Goal: Find specific page/section: Find specific page/section

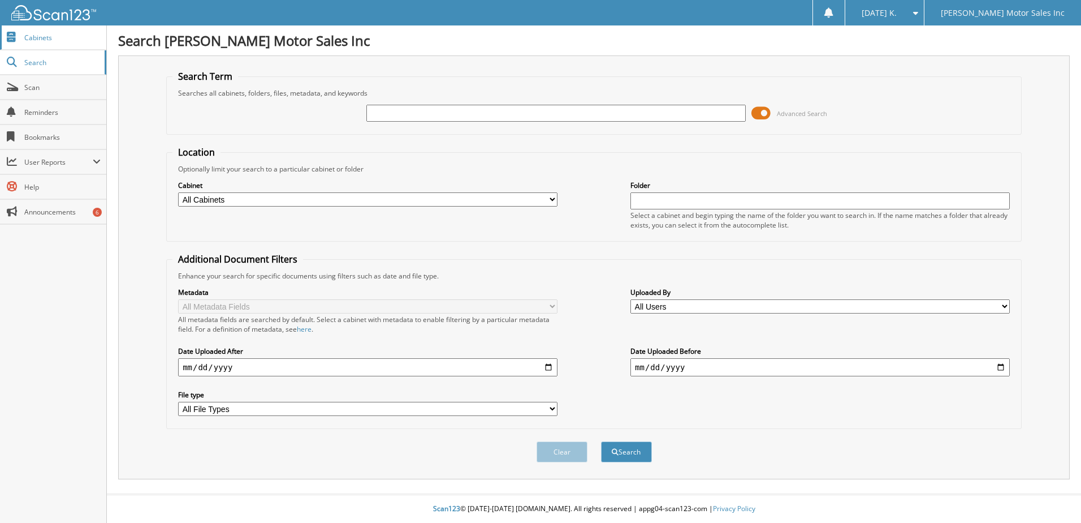
click at [53, 44] on link "Cabinets" at bounding box center [53, 37] width 106 height 24
click at [397, 119] on input "text" at bounding box center [557, 113] width 380 height 17
type input "13247"
click at [601, 441] on button "Search" at bounding box center [626, 451] width 51 height 21
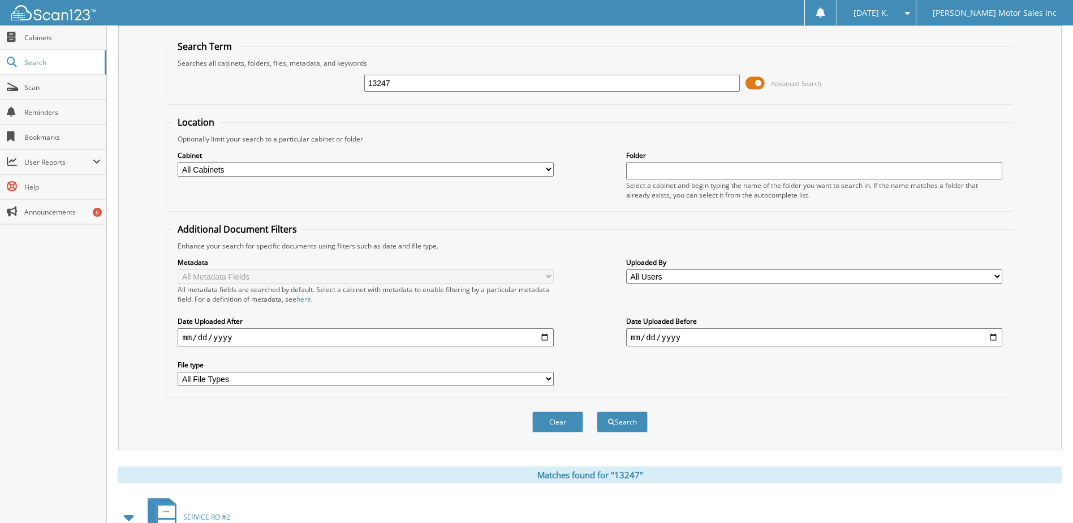
scroll to position [13, 0]
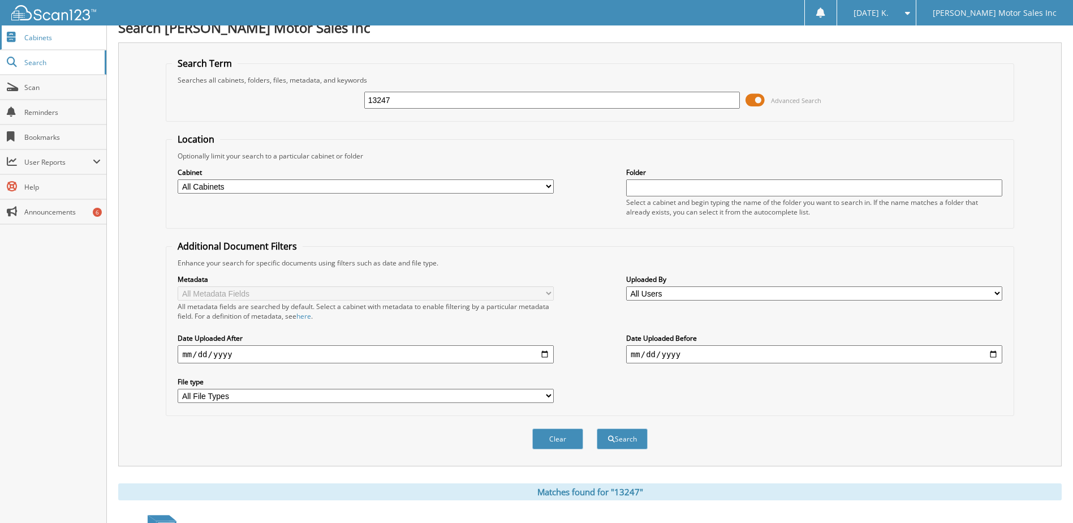
click at [44, 31] on link "Cabinets" at bounding box center [53, 37] width 106 height 24
